Goal: Task Accomplishment & Management: Use online tool/utility

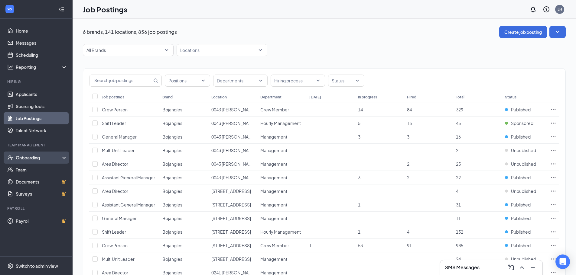
click at [27, 159] on div "Onboarding" at bounding box center [39, 158] width 47 height 6
click at [42, 193] on link "Onboarding Documents" at bounding box center [42, 194] width 52 height 12
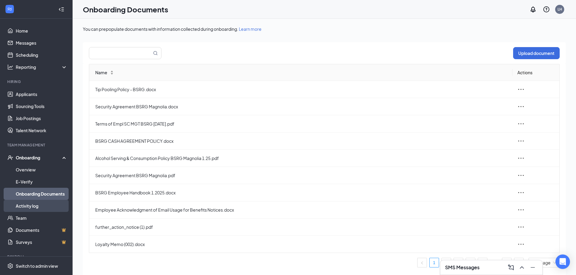
click at [34, 207] on link "Activity log" at bounding box center [42, 206] width 52 height 12
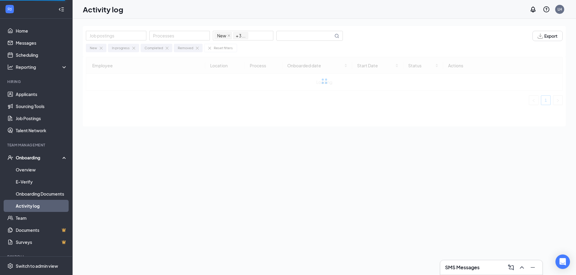
click at [293, 41] on div "New In progress Completed Removed Reset filters" at bounding box center [324, 46] width 477 height 11
click at [288, 35] on input "text" at bounding box center [305, 35] width 57 height 9
type input "[PERSON_NAME]"
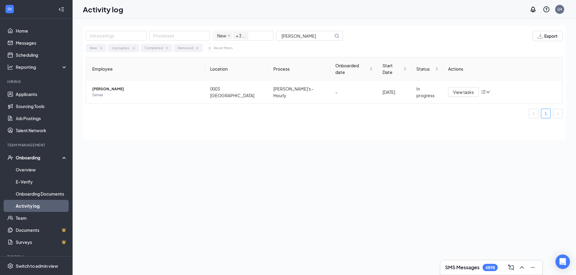
drag, startPoint x: 305, startPoint y: 36, endPoint x: 197, endPoint y: 4, distance: 112.5
click at [305, 36] on input "[PERSON_NAME]" at bounding box center [305, 35] width 57 height 9
click at [24, 32] on link "Home" at bounding box center [42, 31] width 52 height 12
